Goal: Task Accomplishment & Management: Manage account settings

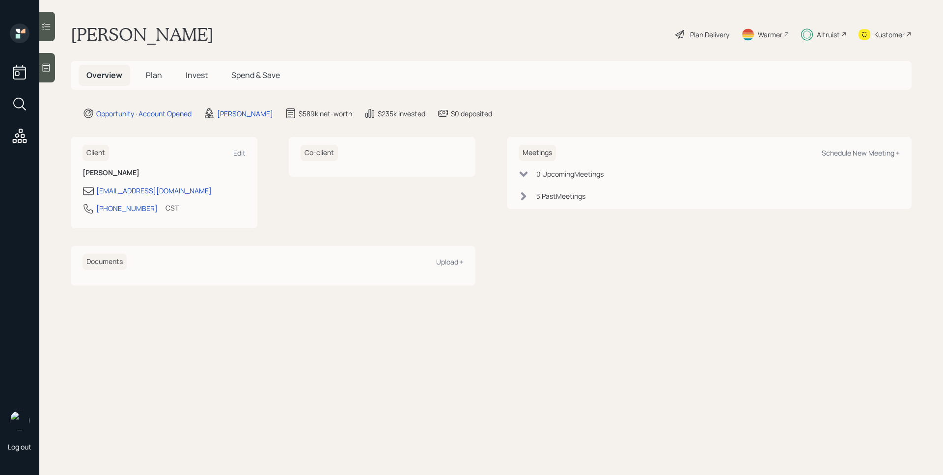
click at [195, 70] on span "Invest" at bounding box center [197, 75] width 22 height 11
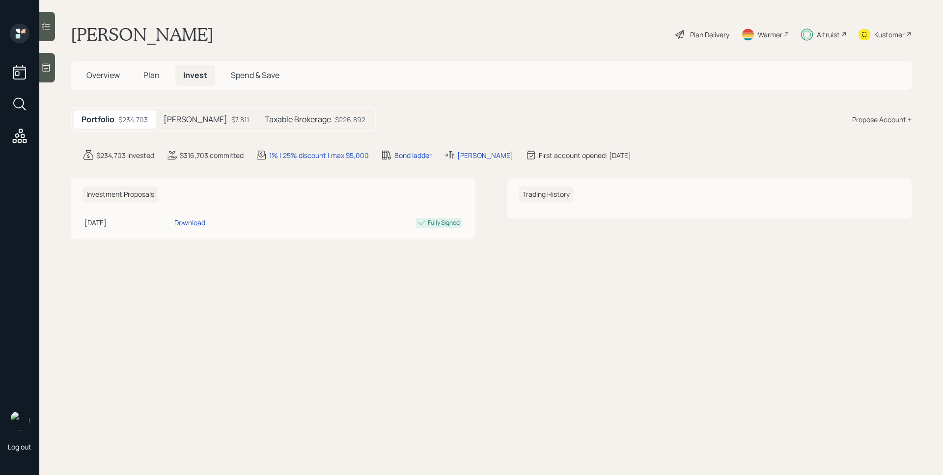
click at [269, 118] on h5 "Taxable Brokerage" at bounding box center [298, 119] width 66 height 9
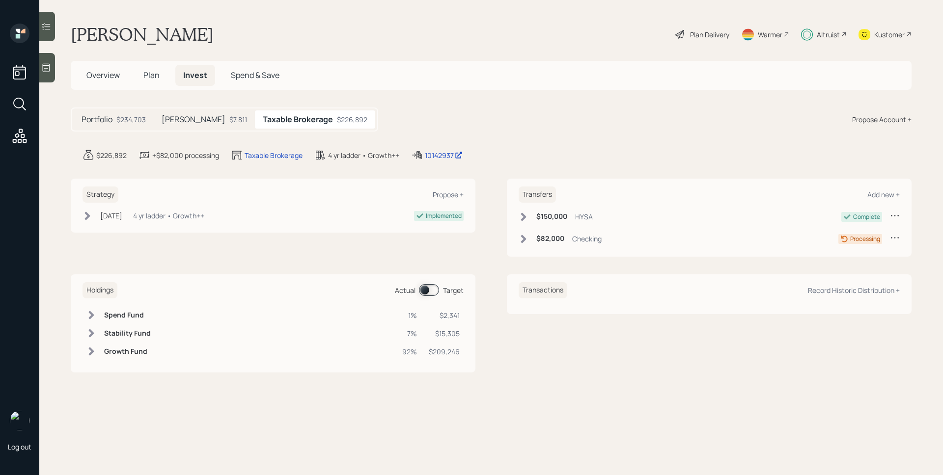
click at [431, 291] on span at bounding box center [429, 290] width 20 height 12
click at [530, 243] on div "$82,000 Checking" at bounding box center [560, 239] width 83 height 12
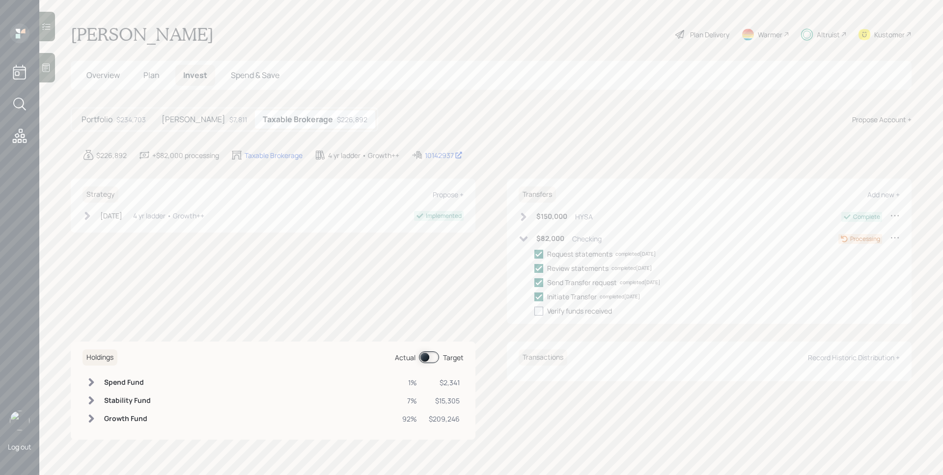
click at [542, 310] on div at bounding box center [538, 311] width 9 height 9
click at [534, 311] on input "checkbox" at bounding box center [534, 311] width 0 height 0
checkbox input "true"
click at [229, 119] on div "$7,811" at bounding box center [238, 119] width 18 height 10
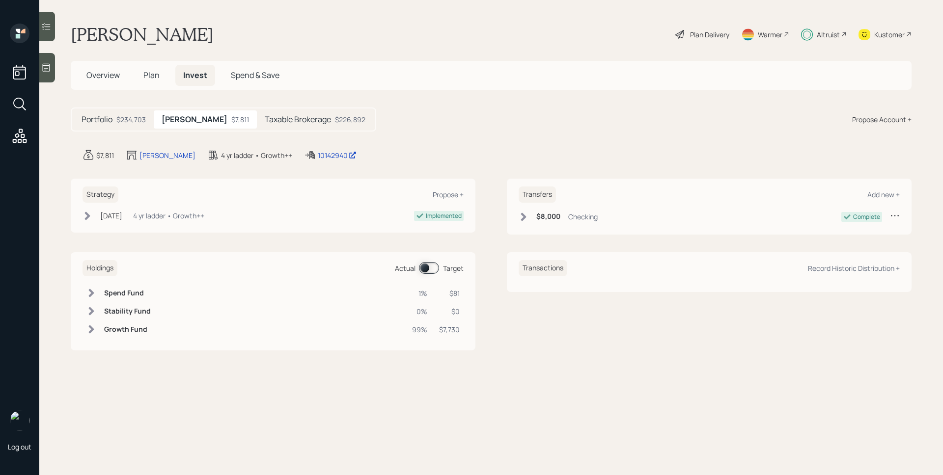
click at [95, 74] on span "Overview" at bounding box center [102, 75] width 33 height 11
